Goal: Use online tool/utility: Utilize a website feature to perform a specific function

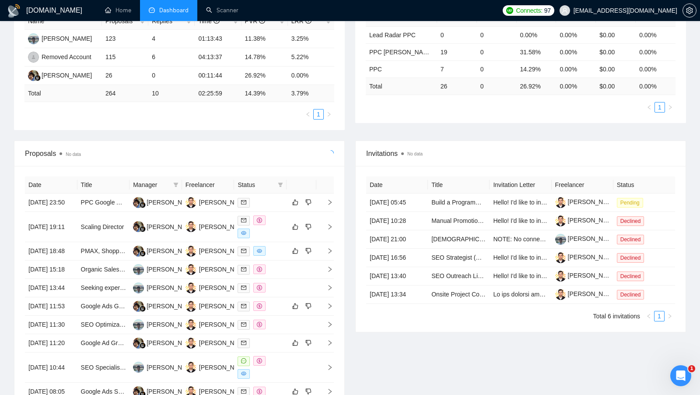
click at [338, 149] on div "Proposals No data" at bounding box center [179, 153] width 330 height 25
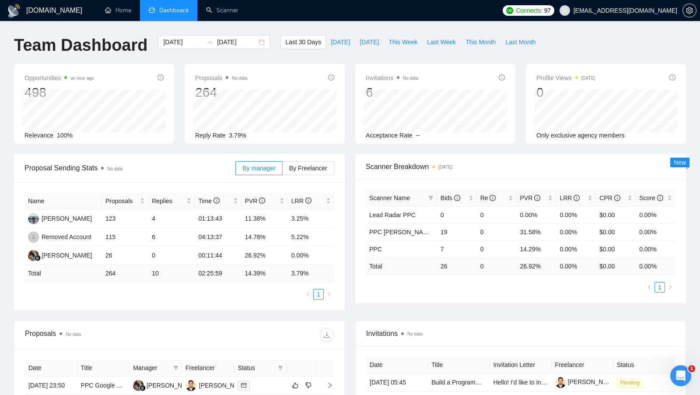
click at [488, 69] on div "Invitations No data 6 Acceptance Rate --" at bounding box center [435, 104] width 160 height 80
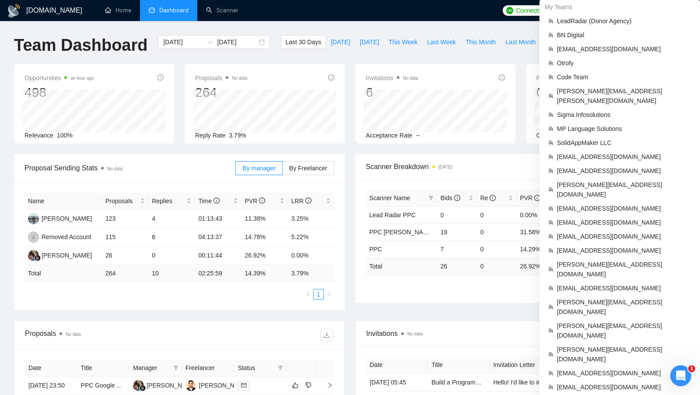
scroll to position [482, 0]
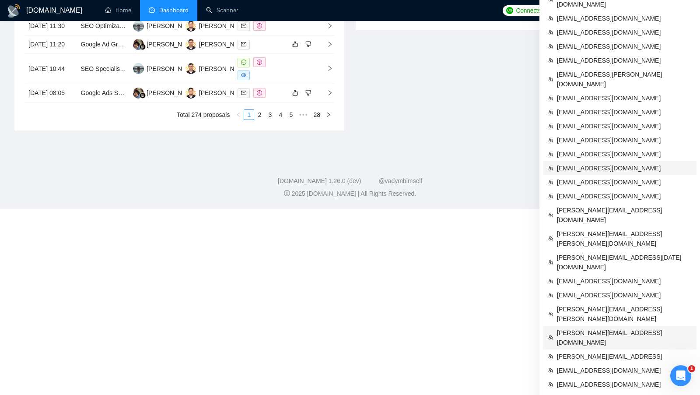
drag, startPoint x: 616, startPoint y: 195, endPoint x: 604, endPoint y: 191, distance: 13.4
click at [616, 328] on span "[PERSON_NAME][EMAIL_ADDRESS][DOMAIN_NAME]" at bounding box center [624, 337] width 134 height 19
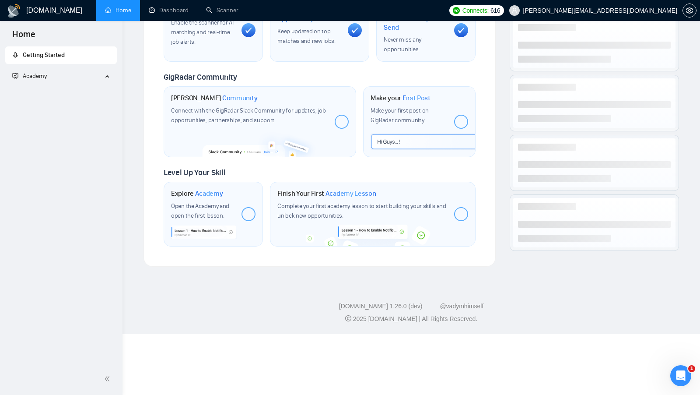
scroll to position [292, 0]
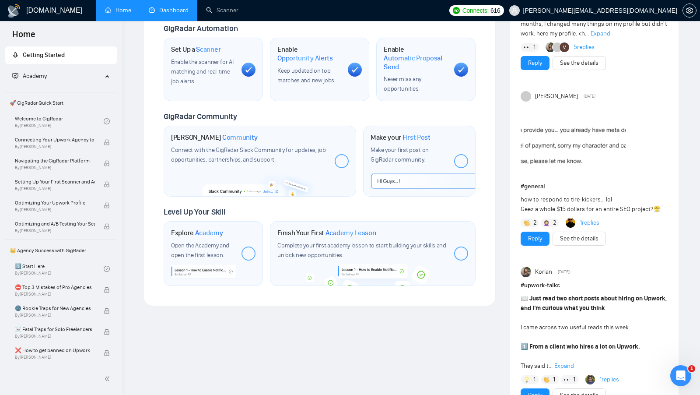
click at [175, 13] on link "Dashboard" at bounding box center [169, 10] width 40 height 7
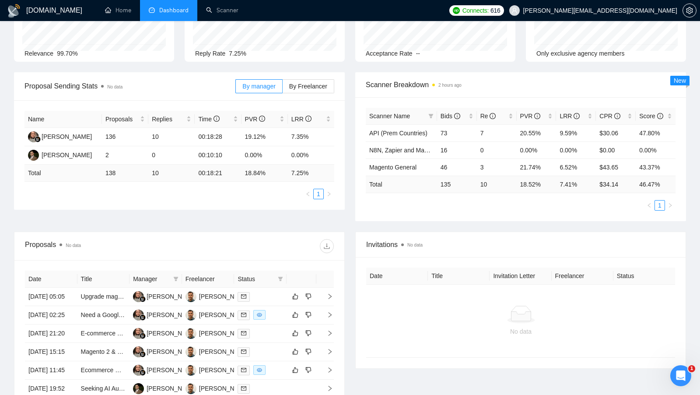
scroll to position [77, 0]
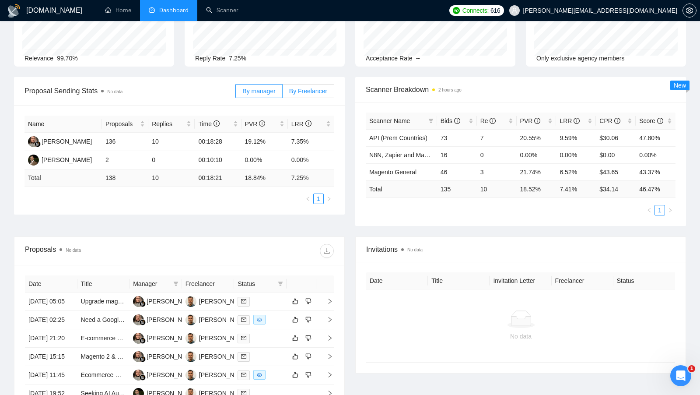
click at [310, 88] on span "By Freelancer" at bounding box center [308, 91] width 38 height 7
click at [283, 93] on input "By Freelancer" at bounding box center [283, 93] width 0 height 0
click at [259, 92] on span "By manager" at bounding box center [259, 91] width 33 height 7
click at [236, 93] on input "By manager" at bounding box center [236, 93] width 0 height 0
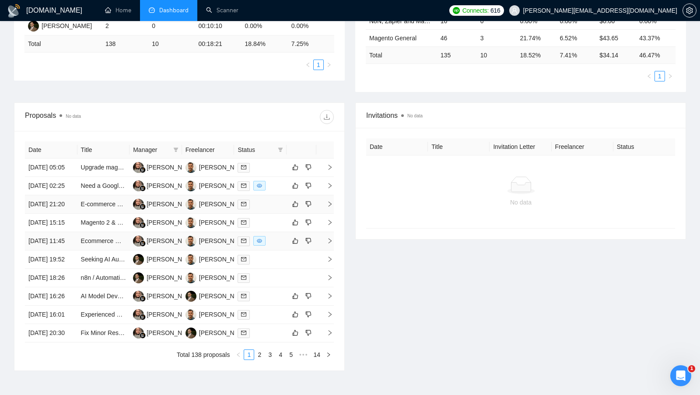
scroll to position [256, 0]
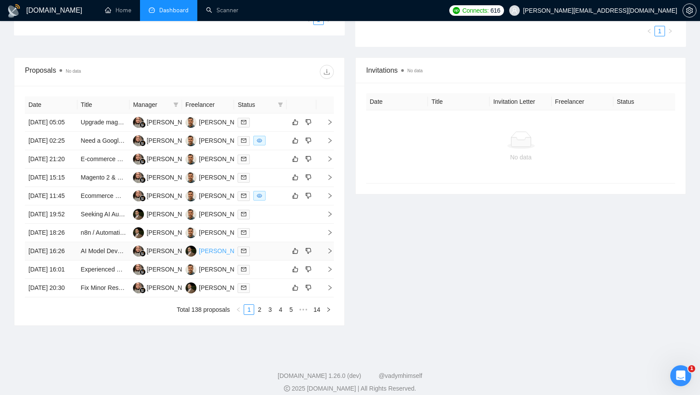
click at [208, 256] on div "[PERSON_NAME]" at bounding box center [224, 251] width 50 height 10
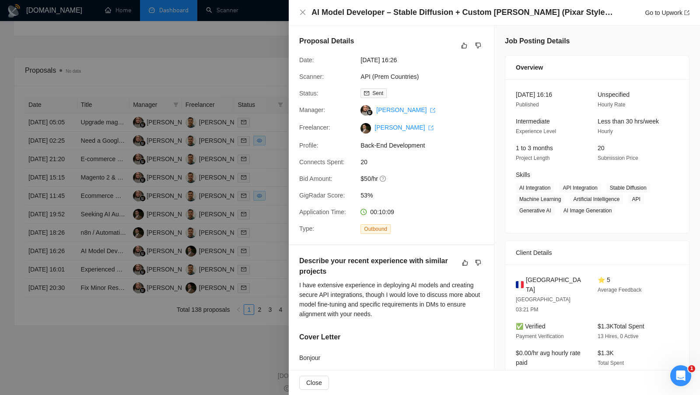
click at [228, 78] on div at bounding box center [350, 197] width 700 height 395
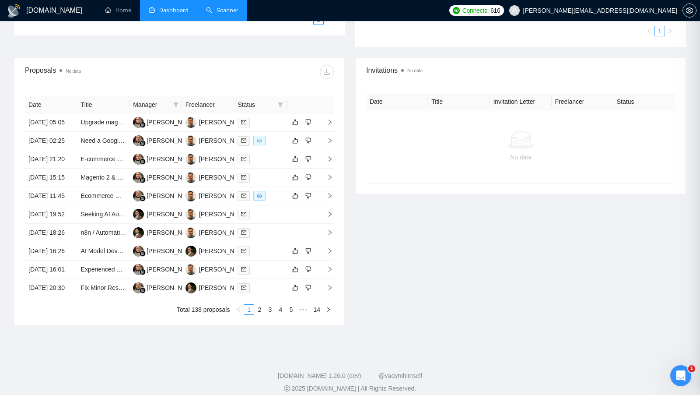
click at [232, 14] on link "Scanner" at bounding box center [222, 10] width 32 height 7
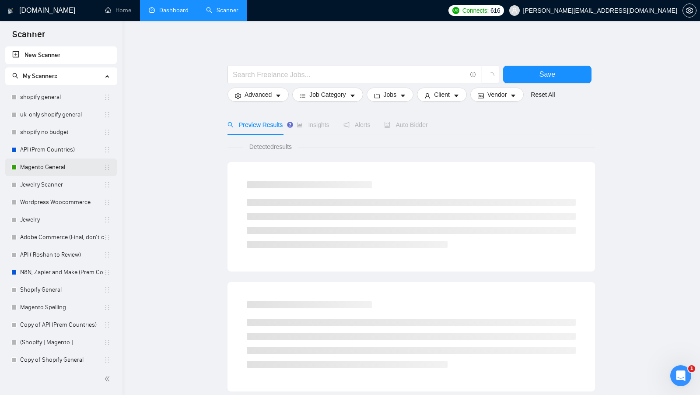
click at [59, 161] on link "Magento General" at bounding box center [62, 167] width 84 height 18
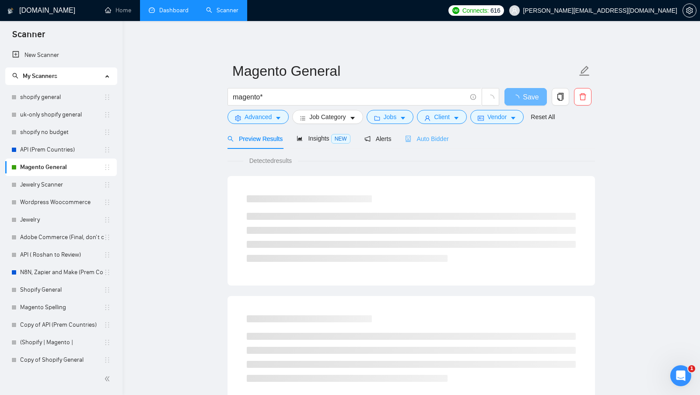
click at [415, 131] on div "Auto Bidder" at bounding box center [426, 138] width 43 height 21
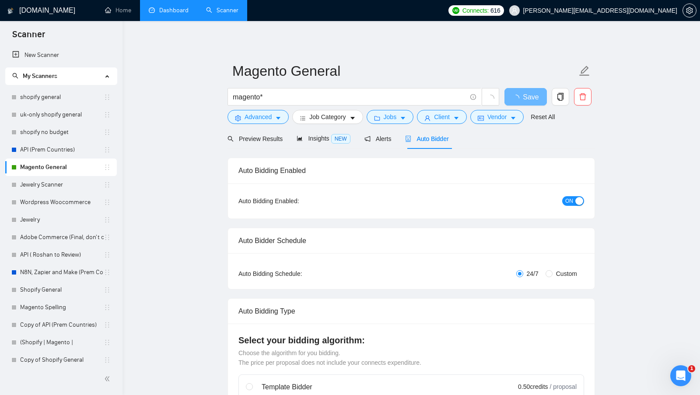
checkbox input "true"
click at [267, 135] on span "Preview Results" at bounding box center [259, 138] width 63 height 7
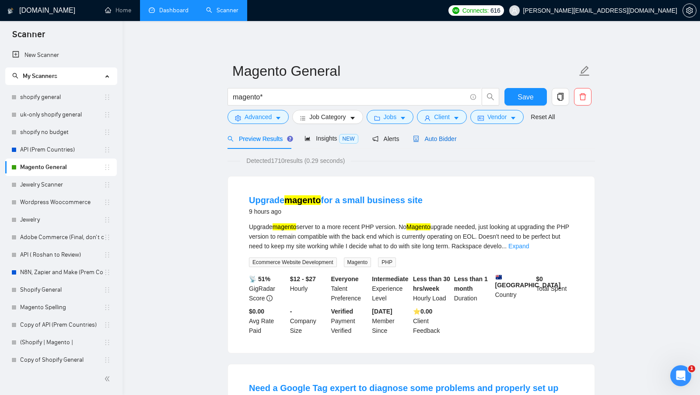
click at [418, 136] on icon "robot" at bounding box center [416, 139] width 6 height 6
